Goal: Transaction & Acquisition: Purchase product/service

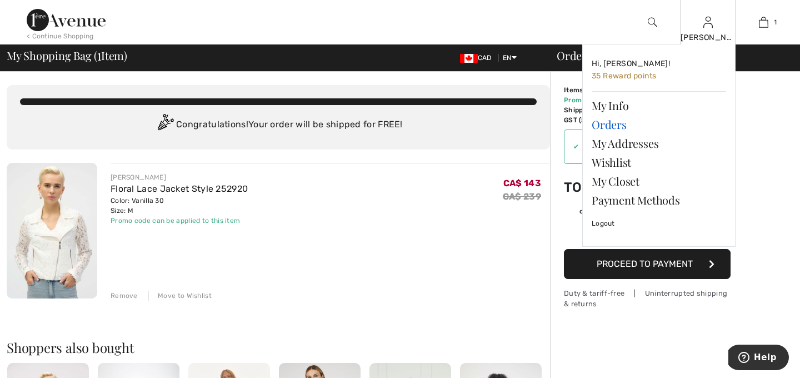
click at [614, 123] on link "Orders" at bounding box center [658, 124] width 134 height 19
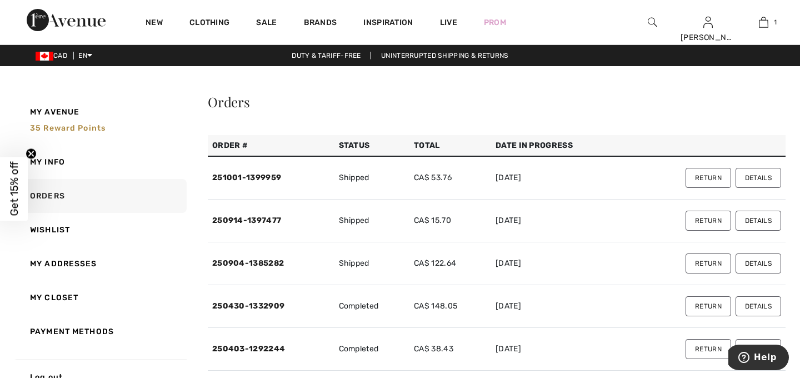
click at [758, 179] on button "Details" at bounding box center [758, 178] width 46 height 20
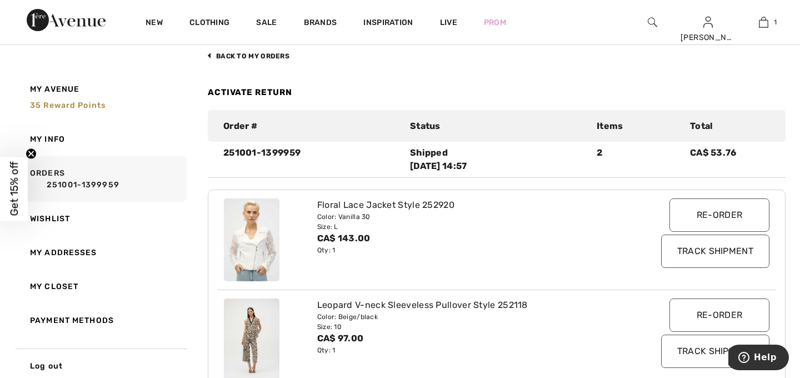
scroll to position [67, 0]
click at [738, 215] on input "Re-order" at bounding box center [719, 215] width 100 height 33
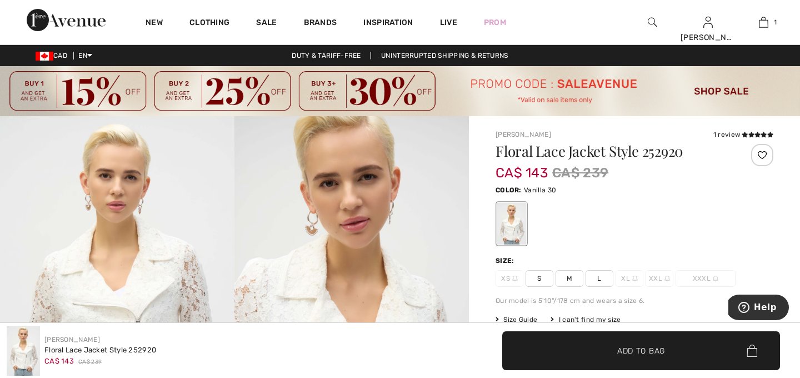
click at [705, 207] on div at bounding box center [634, 223] width 278 height 46
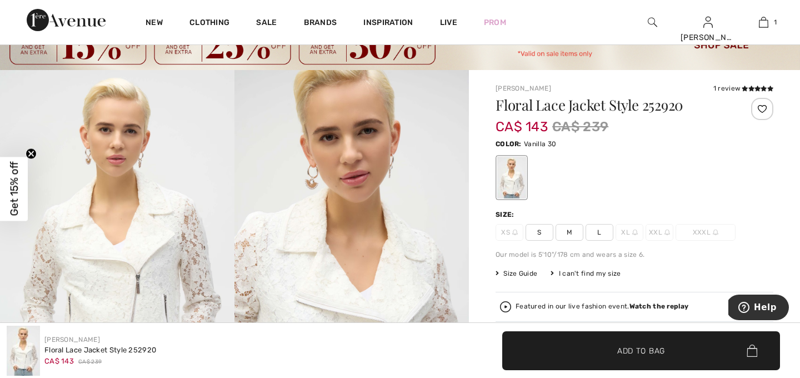
scroll to position [44, 0]
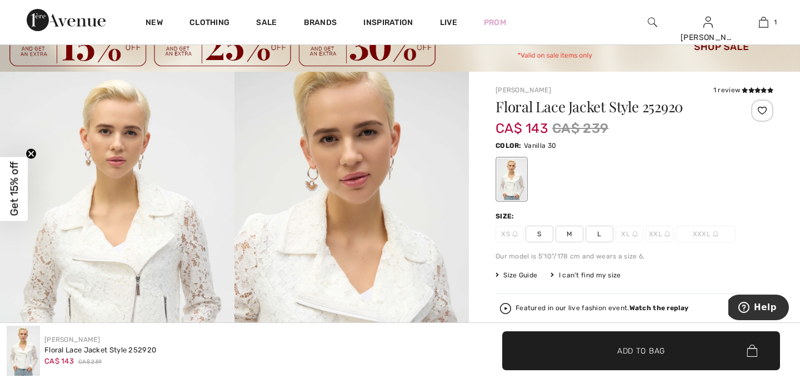
click at [539, 307] on div "Featured in our live fashion event. Watch the replay" at bounding box center [601, 307] width 173 height 7
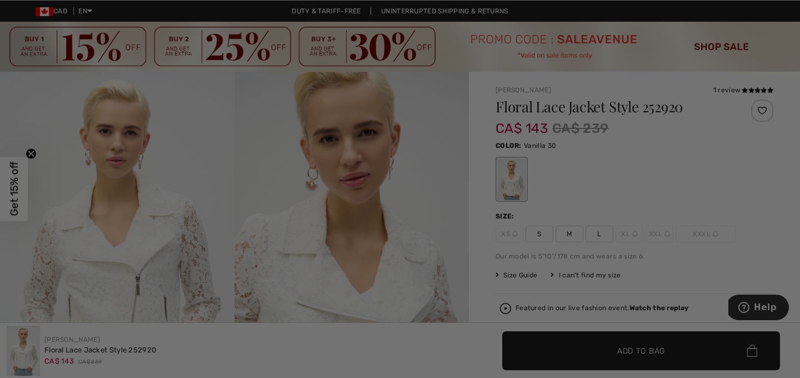
scroll to position [0, 0]
